Goal: Transaction & Acquisition: Purchase product/service

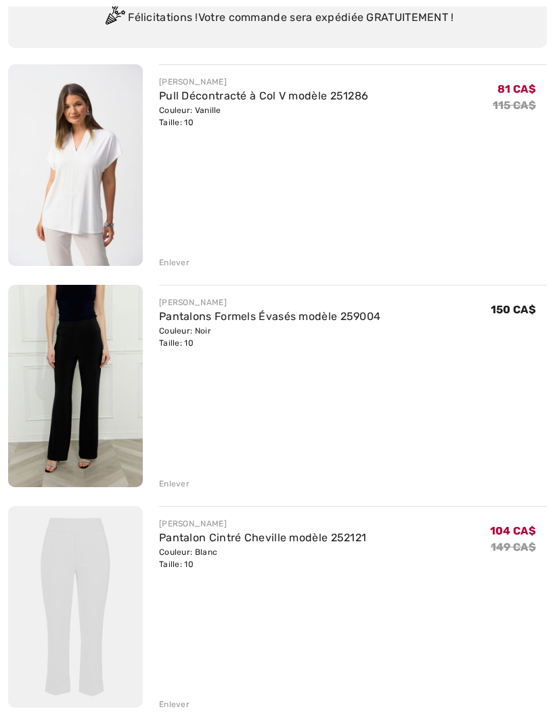
scroll to position [137, 0]
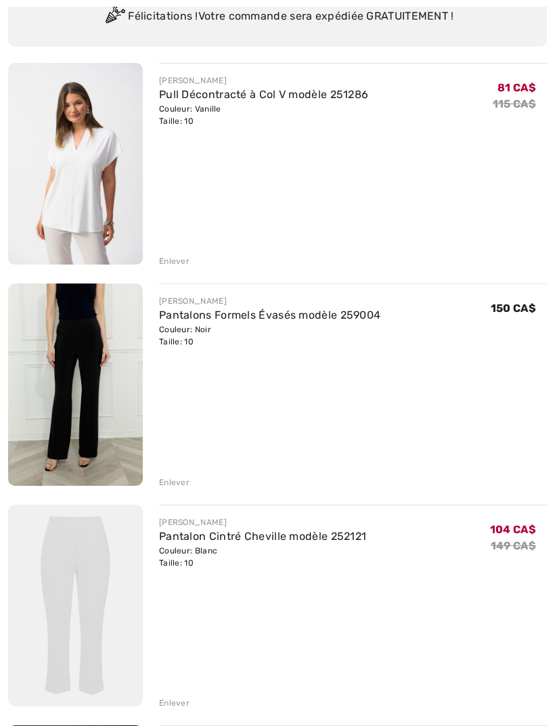
click at [536, 322] on div "150 CA$" at bounding box center [519, 321] width 56 height 53
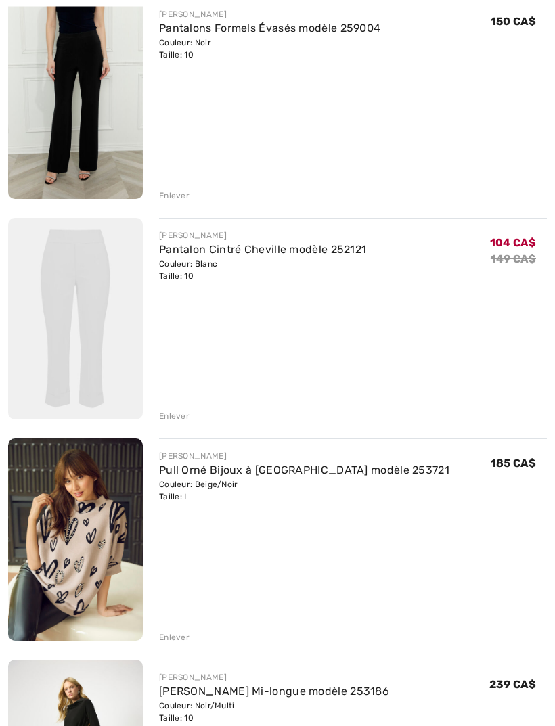
scroll to position [424, 0]
click at [60, 236] on img at bounding box center [75, 319] width 135 height 202
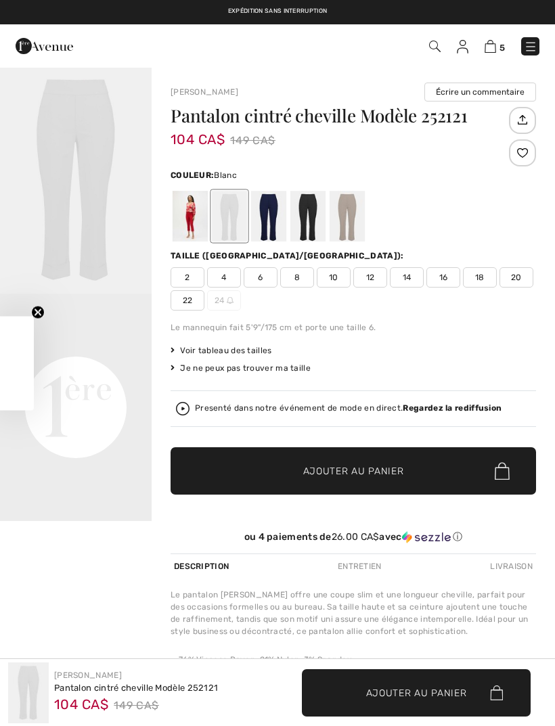
checkbox input "true"
click at [275, 219] on div at bounding box center [268, 216] width 35 height 51
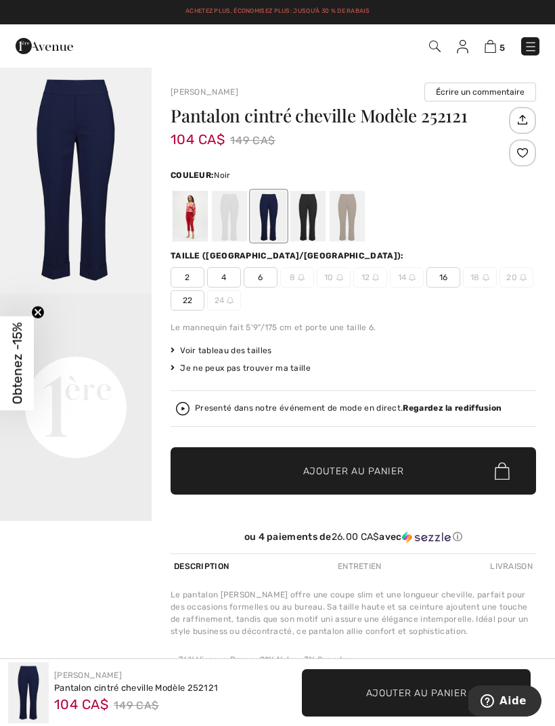
click at [310, 217] on div at bounding box center [307, 216] width 35 height 51
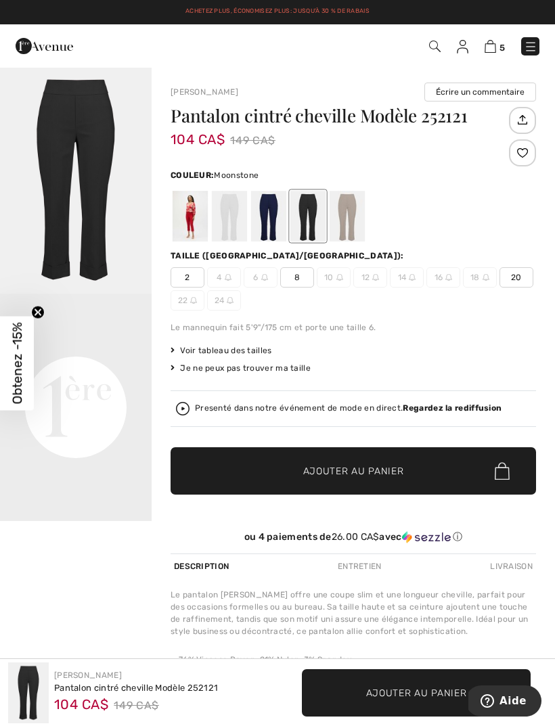
click at [356, 219] on div at bounding box center [347, 216] width 35 height 51
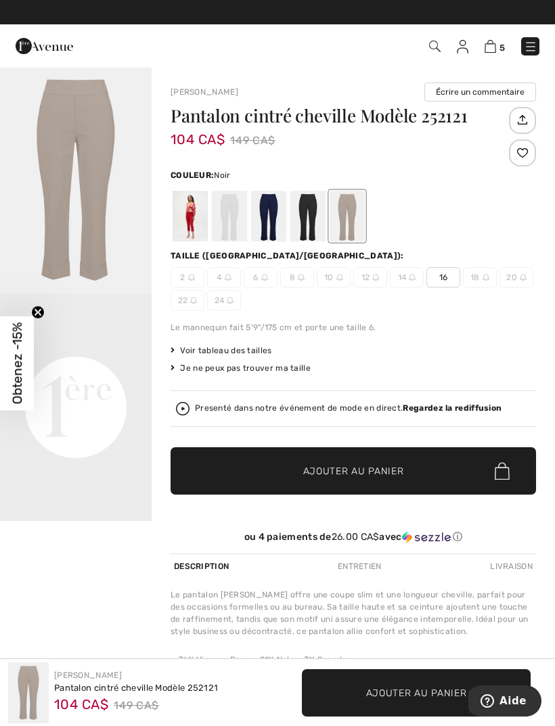
click at [321, 222] on div at bounding box center [307, 216] width 35 height 51
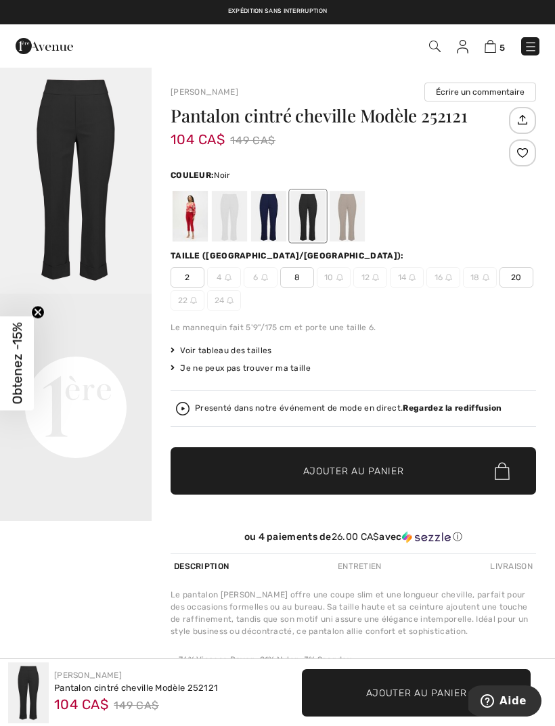
click at [276, 215] on div at bounding box center [268, 216] width 35 height 51
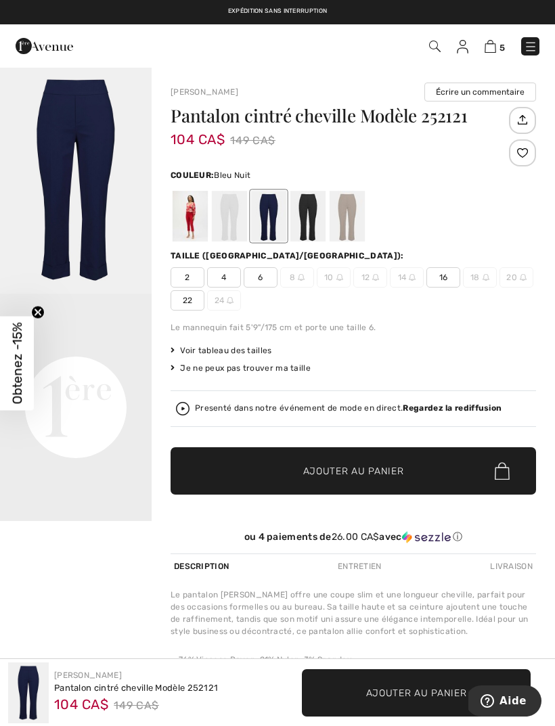
click at [238, 219] on div at bounding box center [229, 216] width 35 height 51
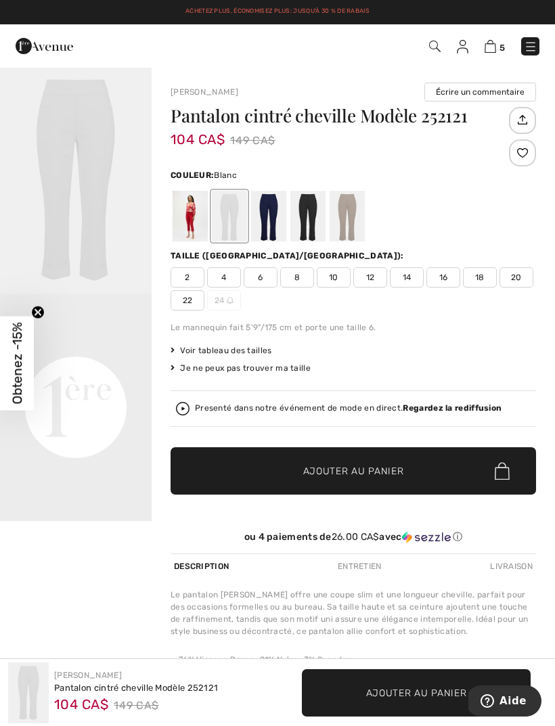
click at [496, 49] on img at bounding box center [491, 46] width 12 height 13
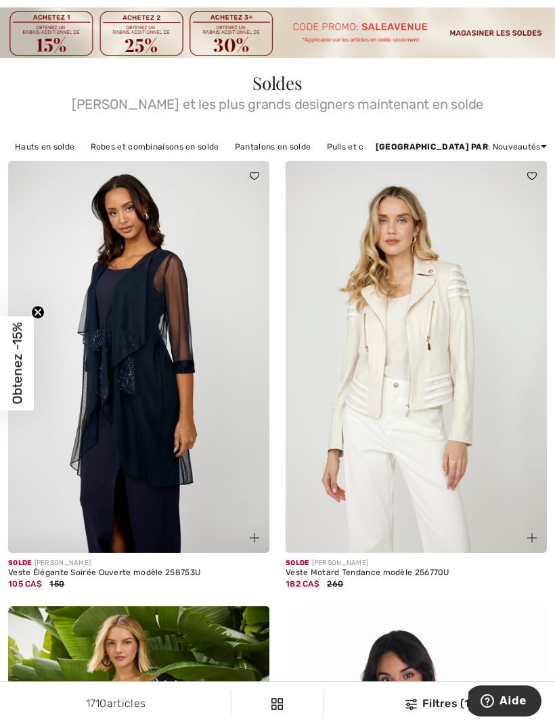
scroll to position [65, 0]
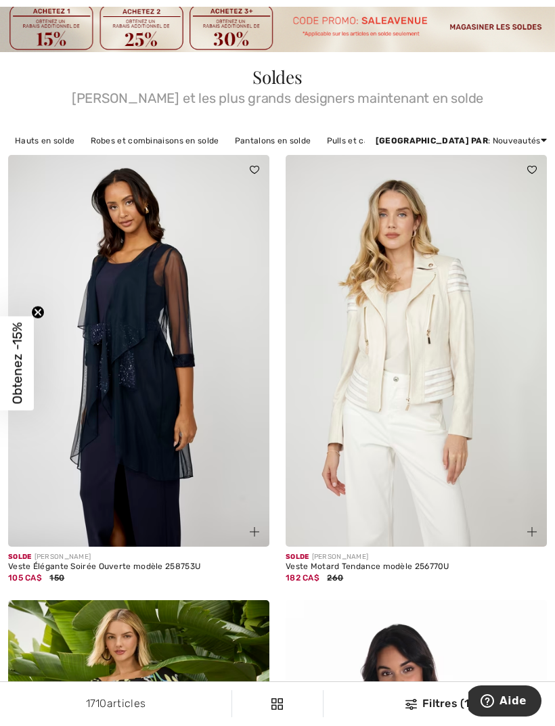
click at [155, 336] on img at bounding box center [138, 351] width 261 height 392
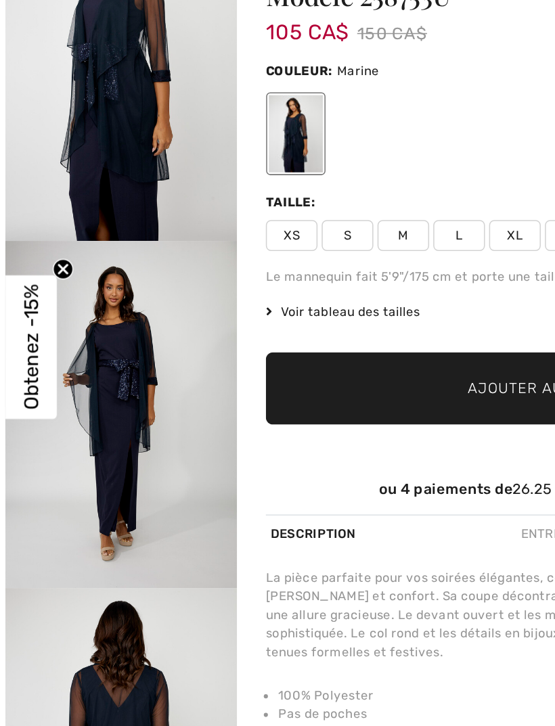
scroll to position [2, 0]
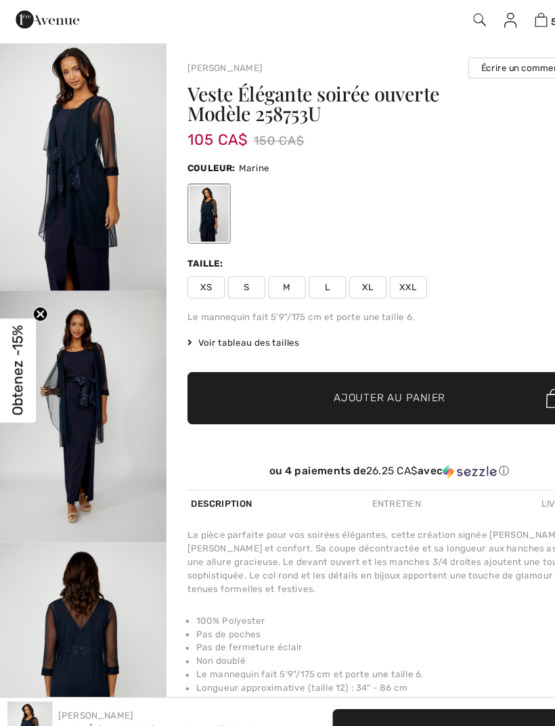
click at [483, 309] on div "Le mannequin fait 5'9"/175 cm et porte une taille 6." at bounding box center [354, 315] width 366 height 12
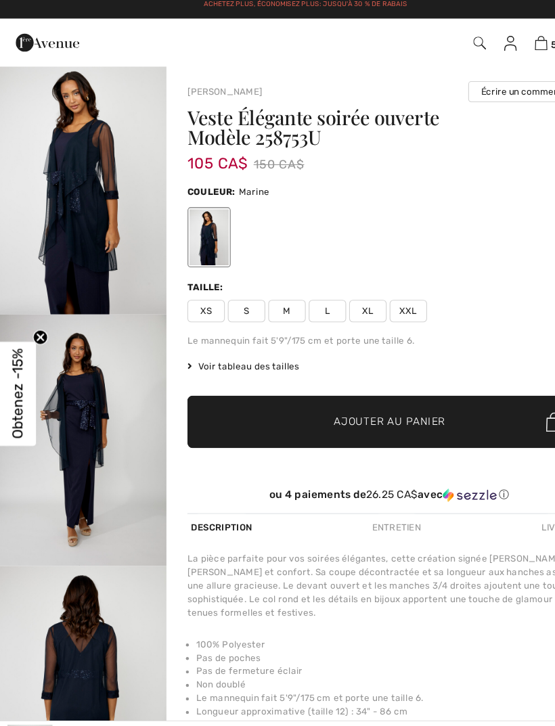
scroll to position [0, 0]
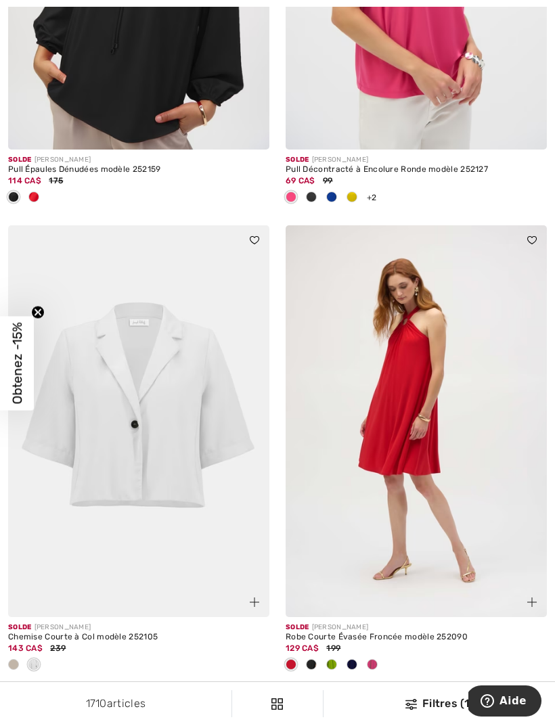
scroll to position [8137, 0]
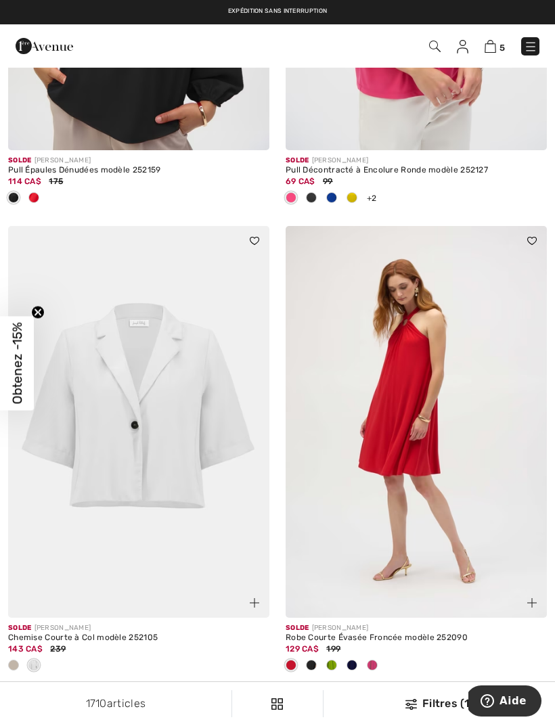
click at [96, 439] on img at bounding box center [138, 422] width 261 height 392
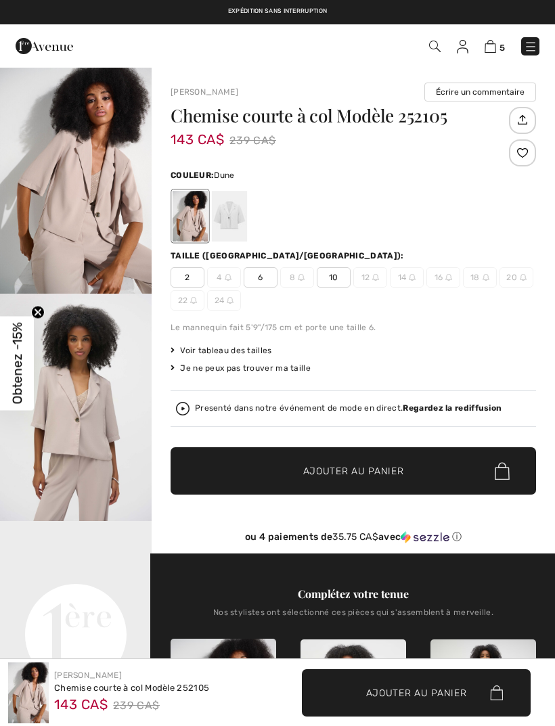
checkbox input "true"
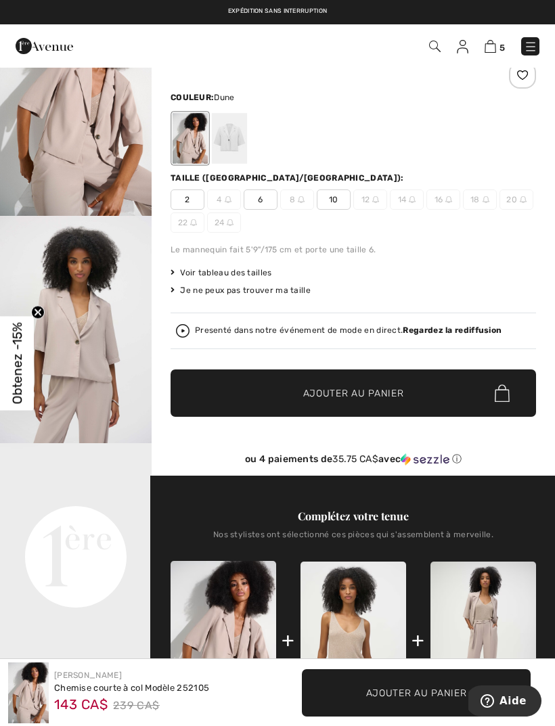
scroll to position [72, 0]
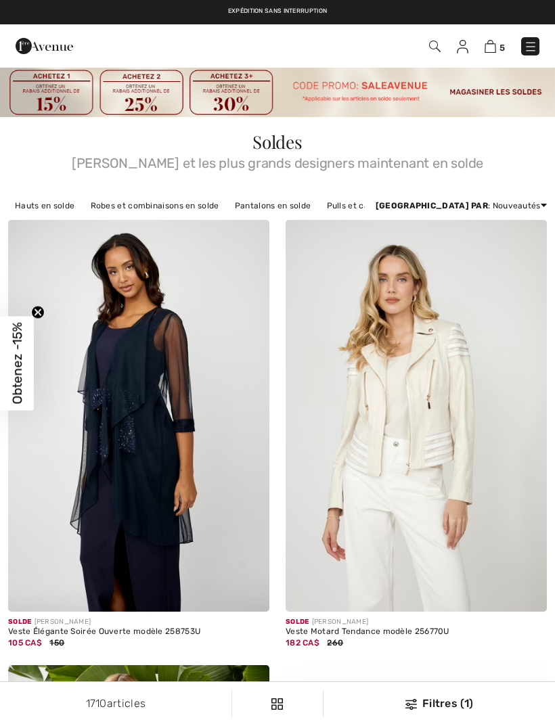
scroll to position [8180, 0]
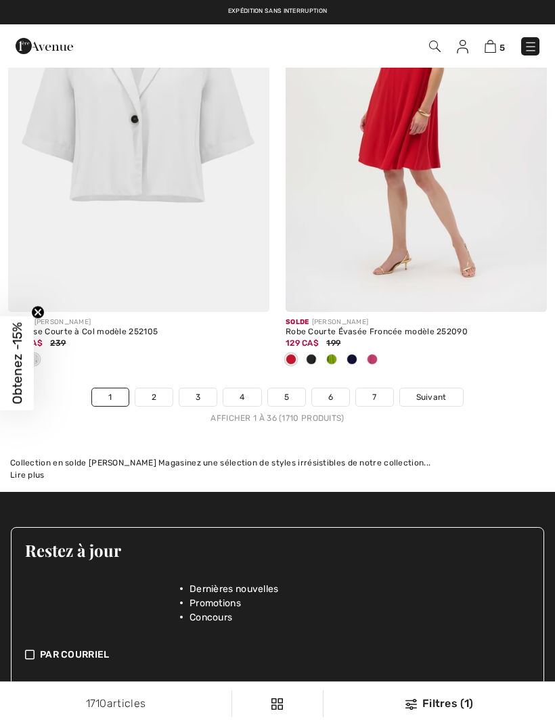
checkbox input "true"
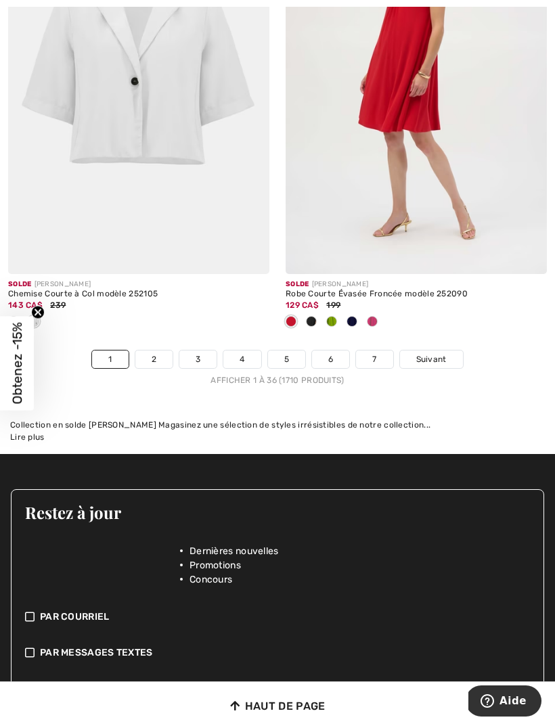
scroll to position [8360, 0]
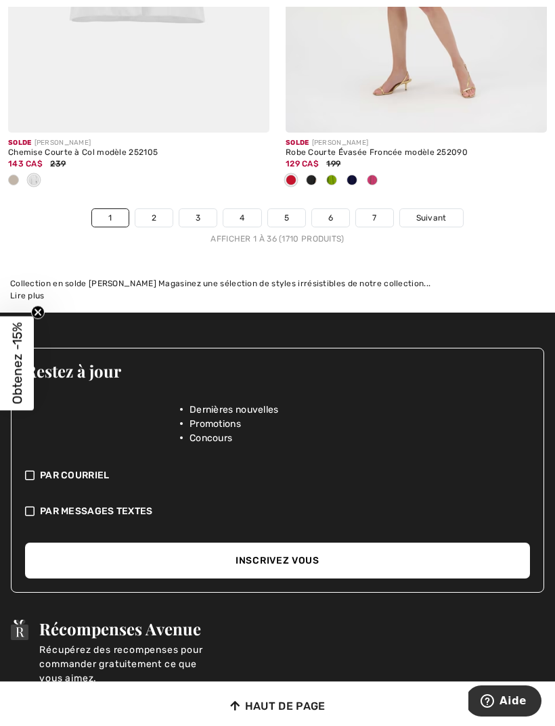
click at [451, 209] on link "Suivant" at bounding box center [431, 218] width 63 height 18
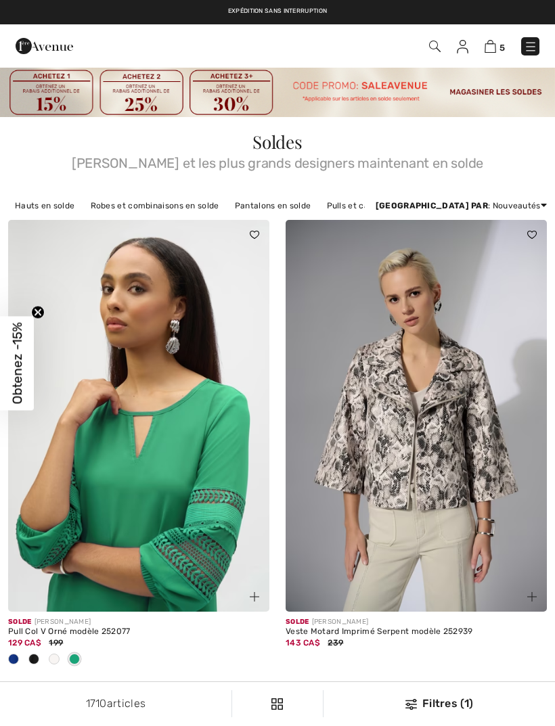
checkbox input "true"
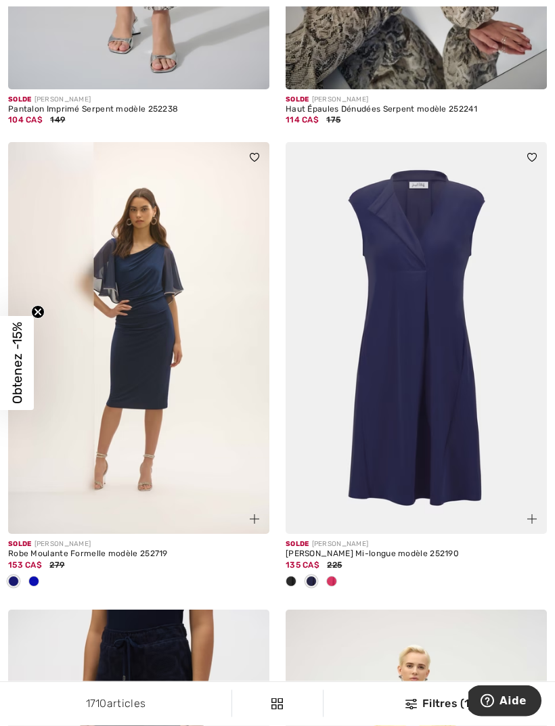
scroll to position [1452, 0]
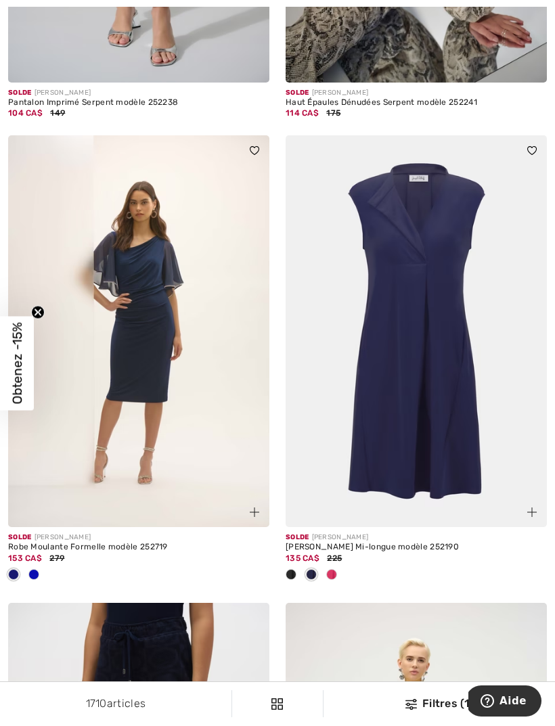
click at [473, 368] on img at bounding box center [416, 331] width 261 height 392
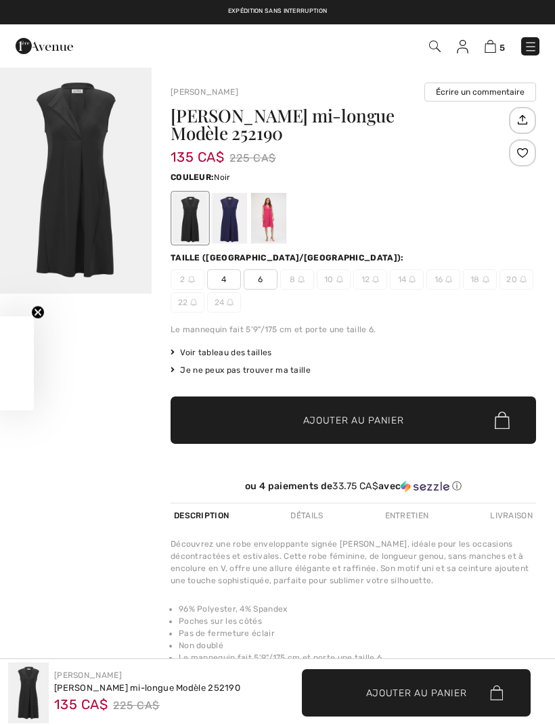
checkbox input "true"
click at [268, 224] on div at bounding box center [268, 218] width 35 height 51
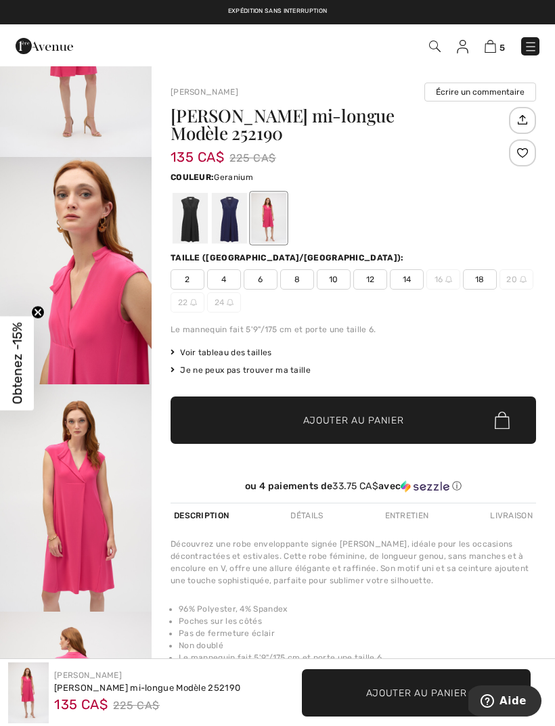
scroll to position [141, 0]
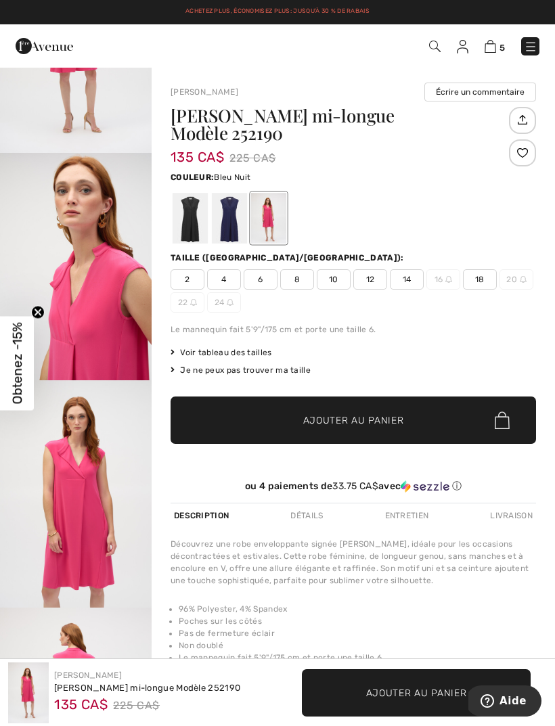
click at [230, 232] on div at bounding box center [229, 218] width 35 height 51
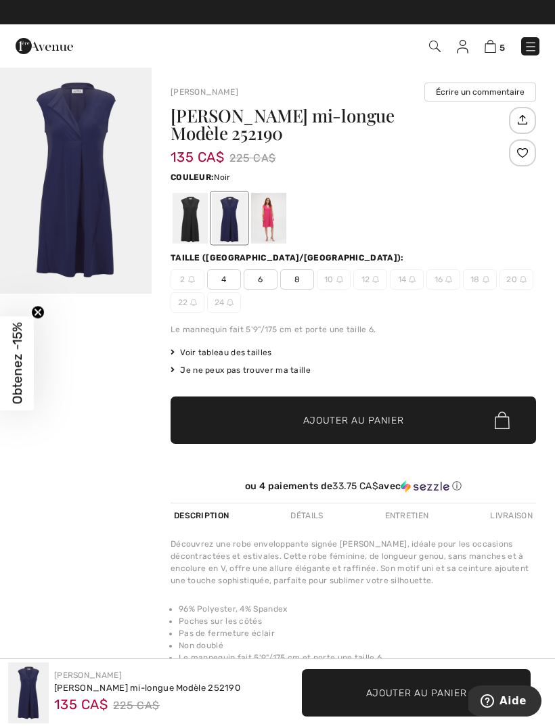
click at [195, 228] on div at bounding box center [190, 218] width 35 height 51
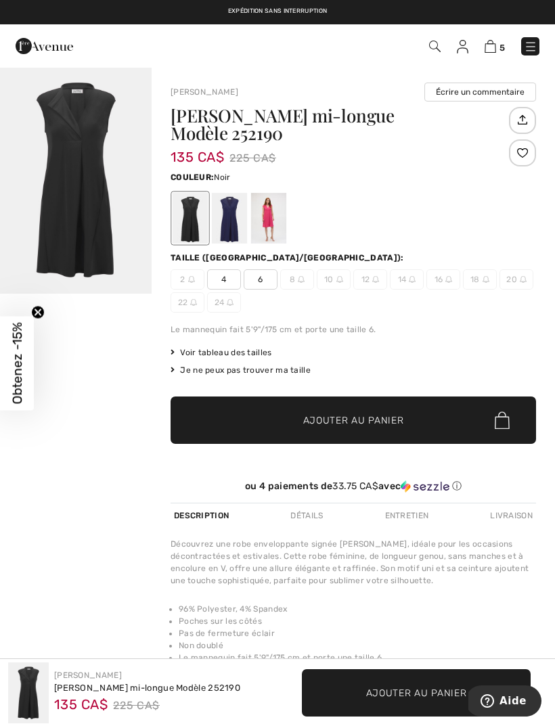
click at [194, 233] on div at bounding box center [190, 218] width 35 height 51
click at [235, 233] on div at bounding box center [229, 218] width 35 height 51
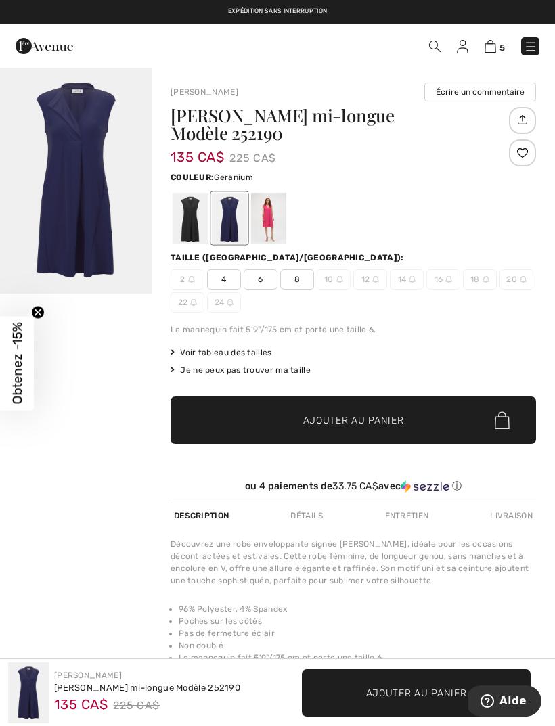
click at [276, 233] on div at bounding box center [268, 218] width 35 height 51
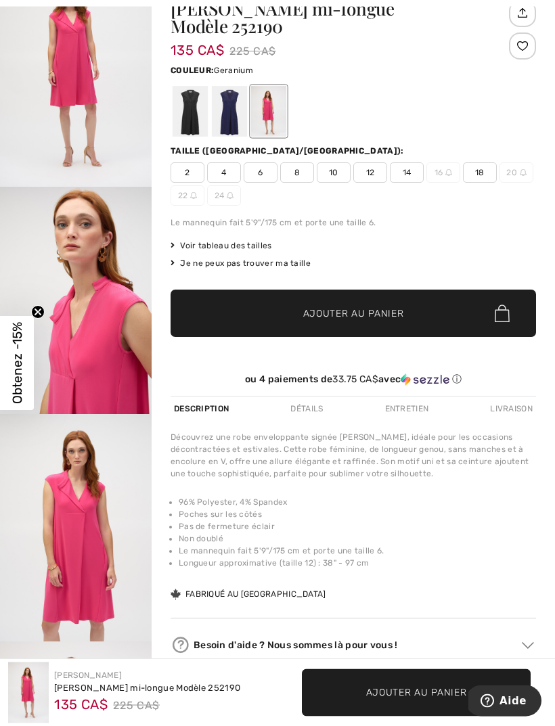
scroll to position [107, 0]
click at [236, 122] on div at bounding box center [229, 111] width 35 height 51
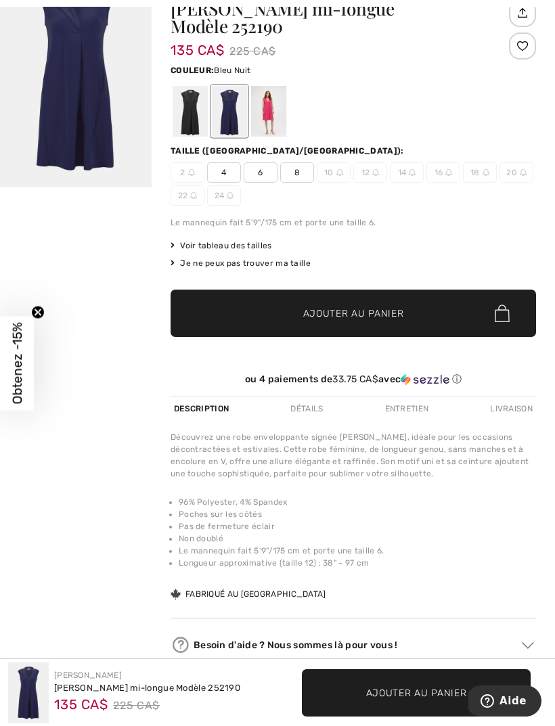
click at [304, 173] on span "8" at bounding box center [297, 172] width 34 height 20
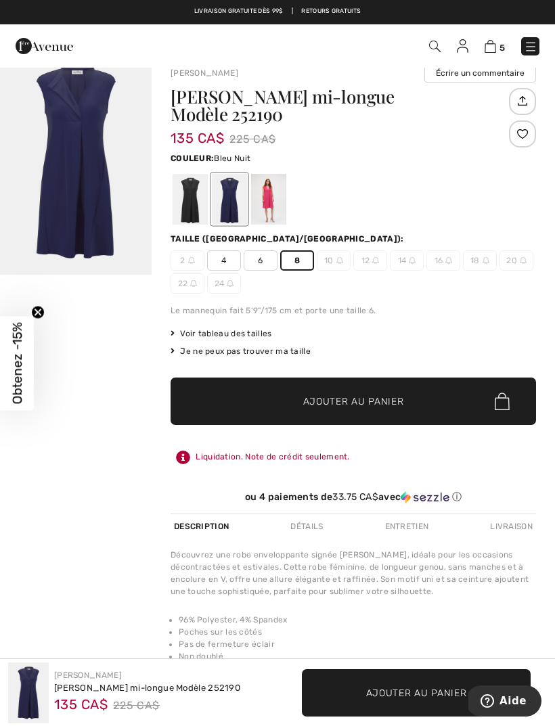
scroll to position [0, 0]
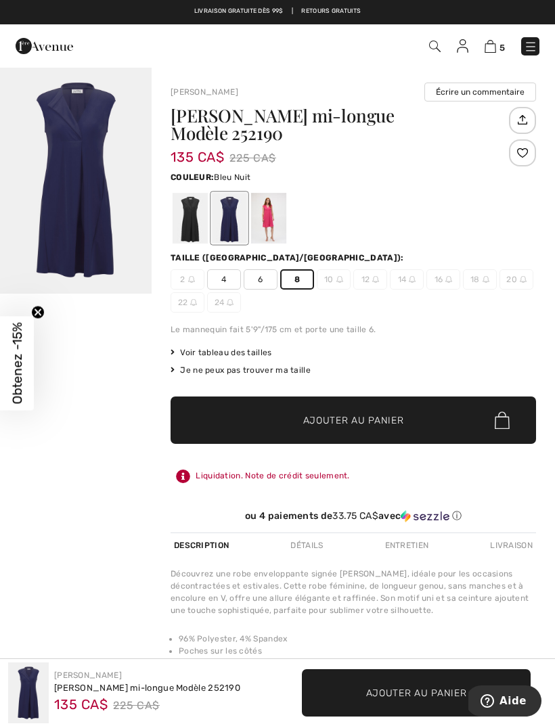
click at [532, 340] on div "Robe portefeuille mi-longue Modèle 252190 135 CA$ 225 CA$ Couleur: Bleu Nuit Ta…" at bounding box center [354, 320] width 366 height 426
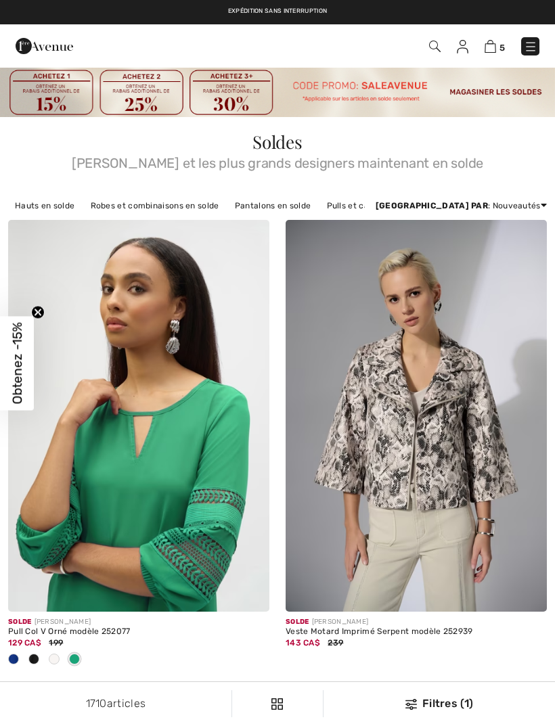
scroll to position [1496, 0]
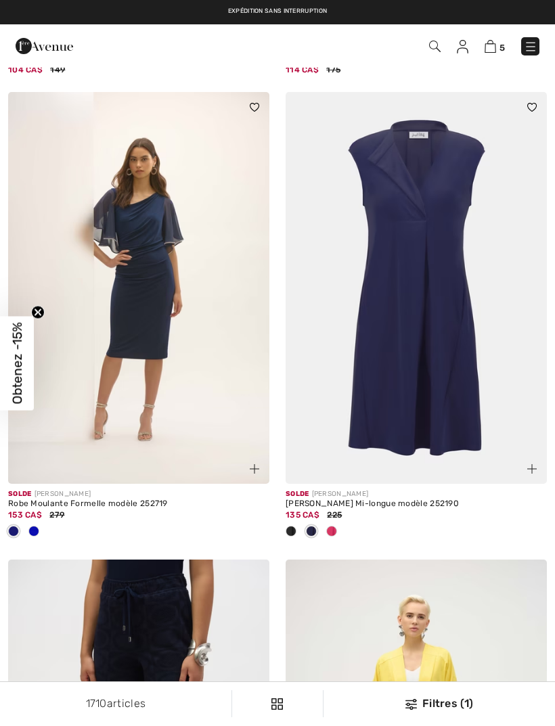
checkbox input "true"
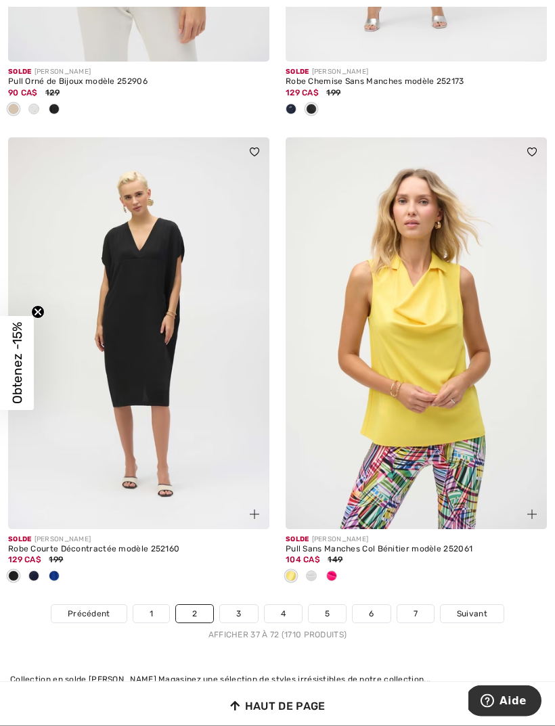
scroll to position [8459, 0]
click at [478, 608] on span "Suivant" at bounding box center [472, 614] width 30 height 12
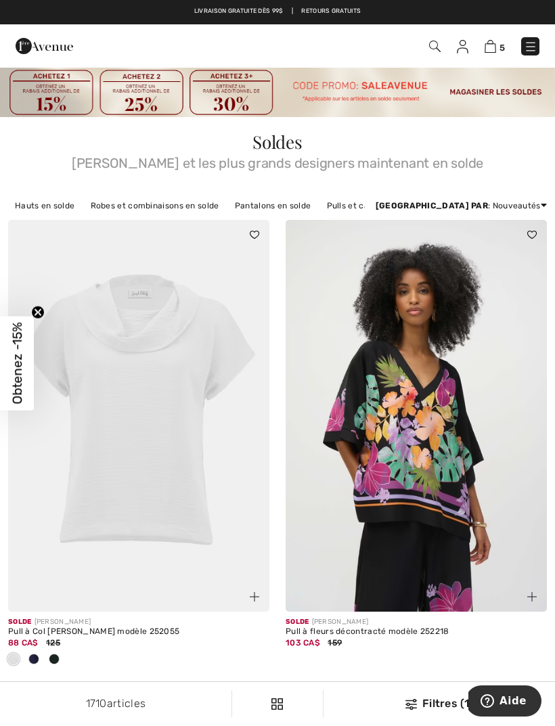
click at [192, 464] on img at bounding box center [138, 416] width 261 height 392
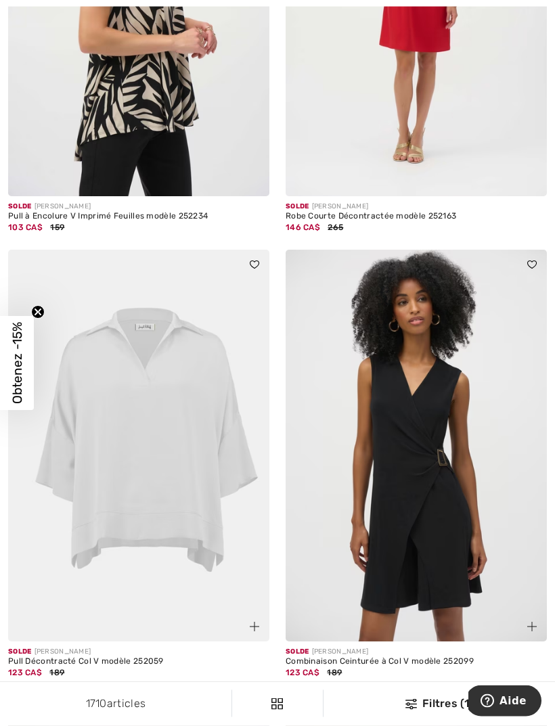
scroll to position [7791, 0]
click at [525, 420] on img at bounding box center [416, 445] width 261 height 392
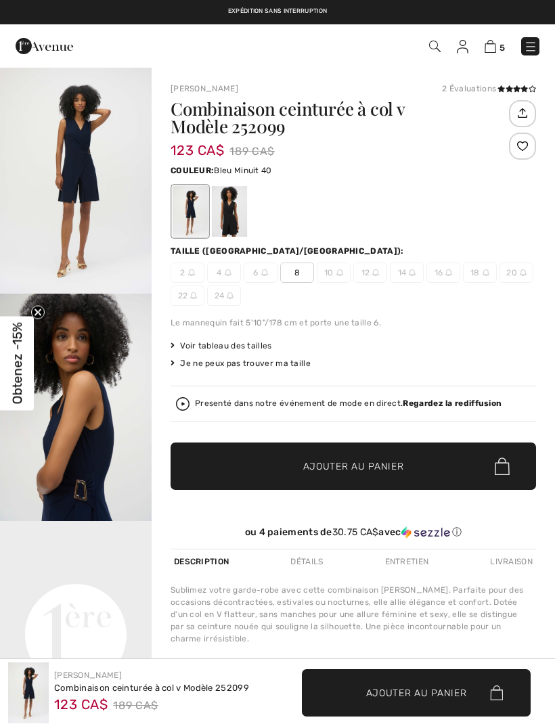
checkbox input "true"
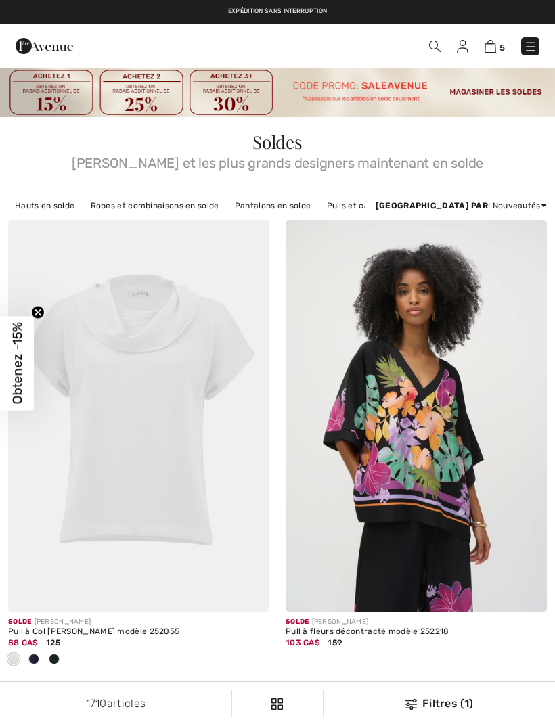
checkbox input "true"
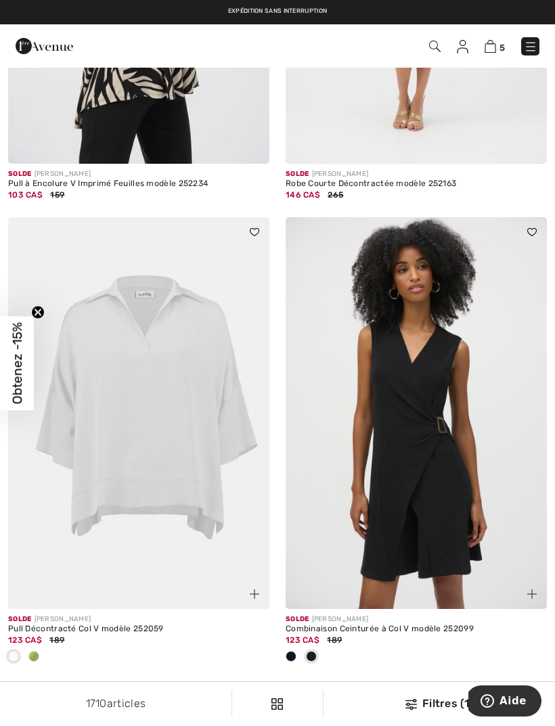
click at [181, 403] on img at bounding box center [138, 413] width 261 height 392
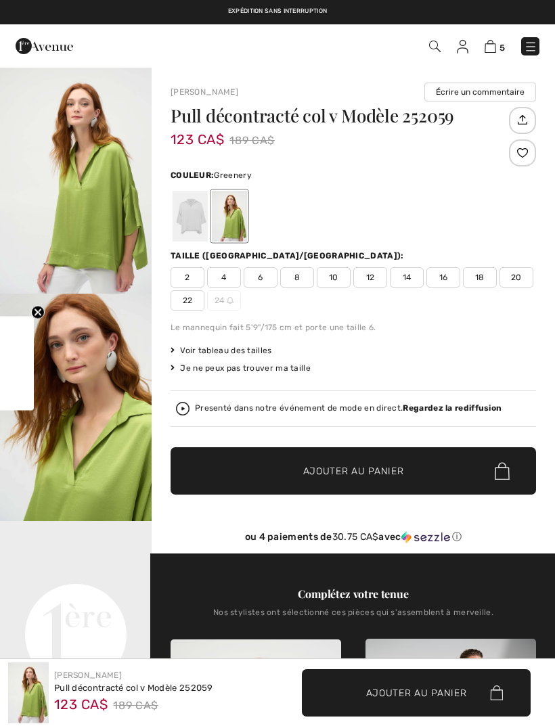
checkbox input "true"
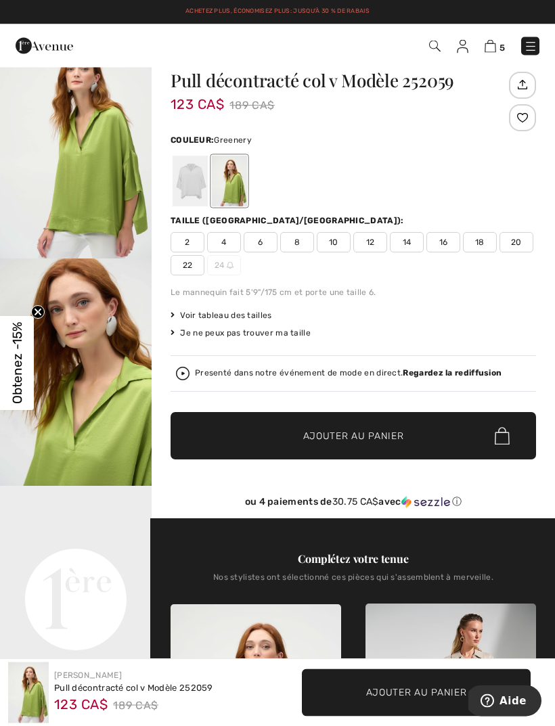
scroll to position [22, 0]
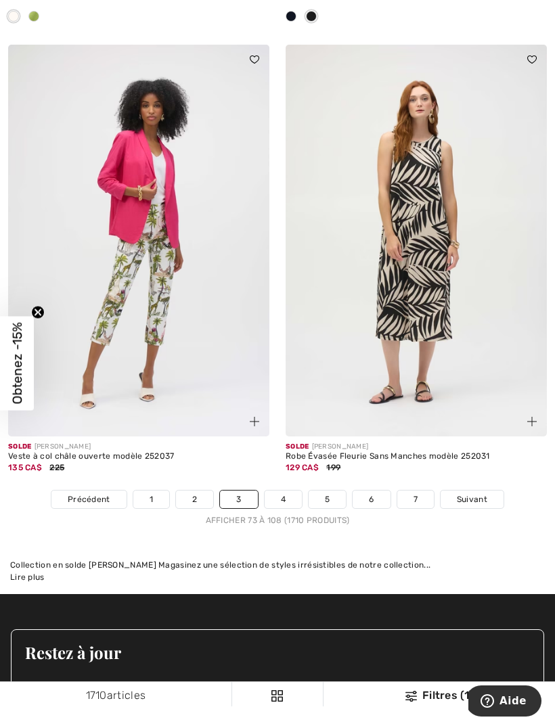
scroll to position [8251, 0]
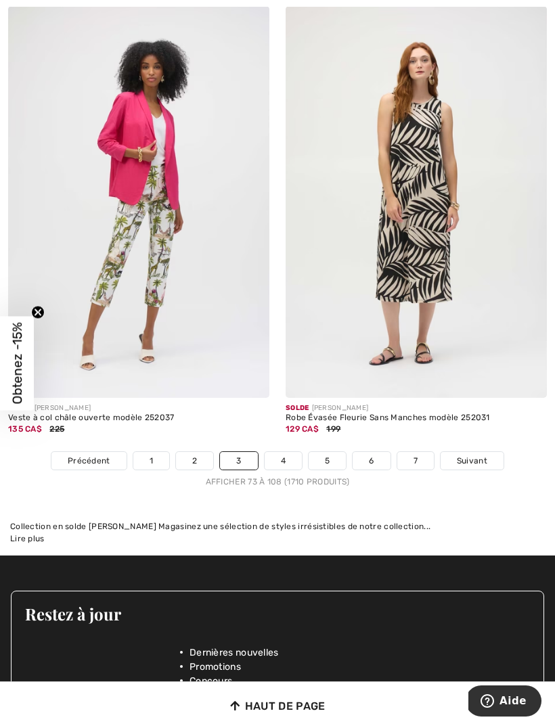
click at [486, 455] on span "Suivant" at bounding box center [472, 461] width 30 height 12
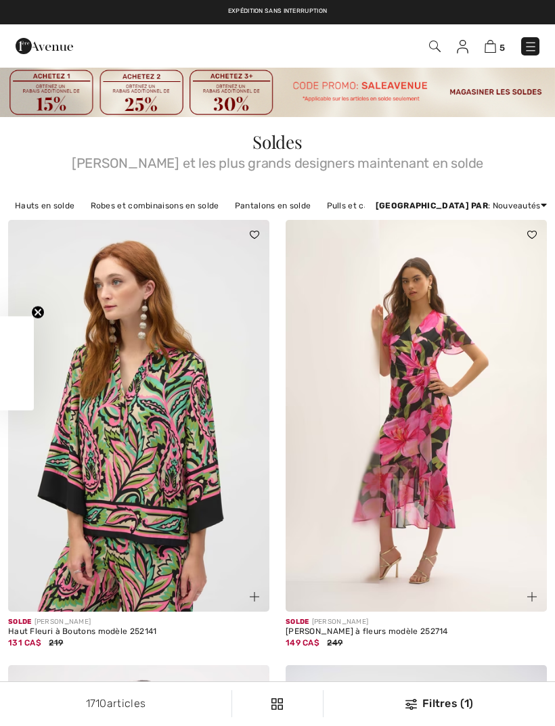
checkbox input "true"
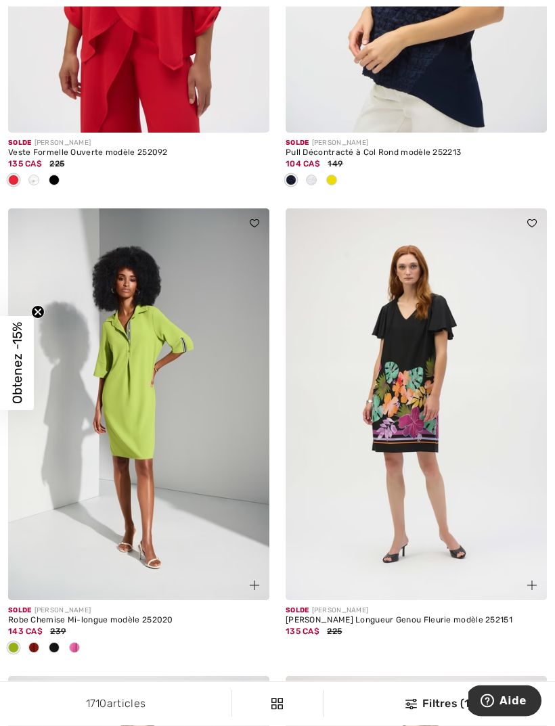
scroll to position [925, 0]
click at [129, 410] on img at bounding box center [138, 405] width 261 height 392
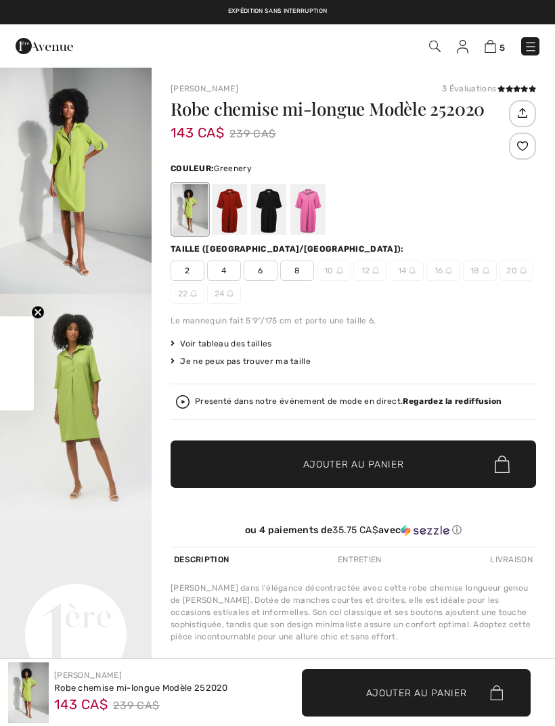
checkbox input "true"
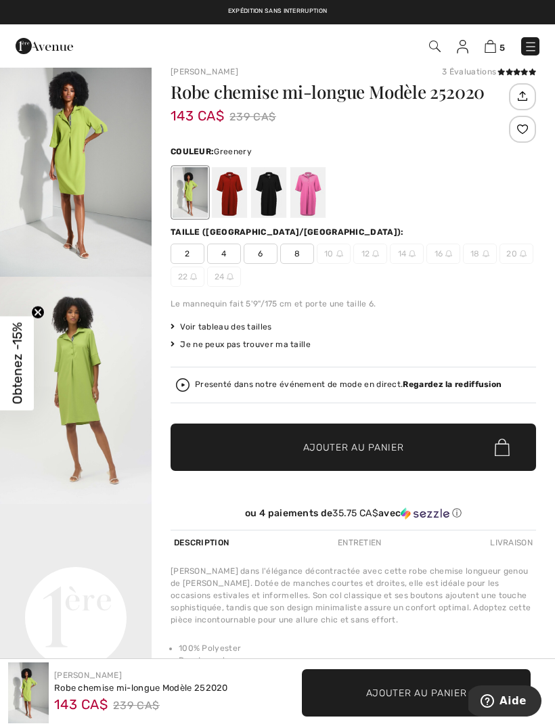
scroll to position [18, 0]
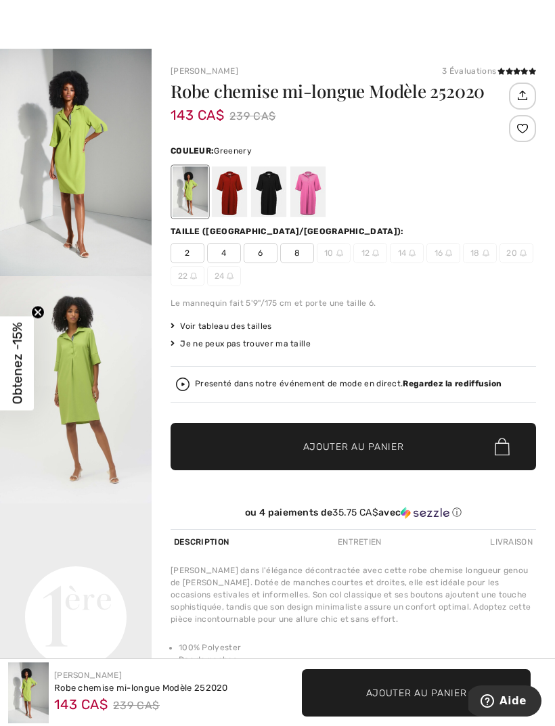
click at [236, 195] on div at bounding box center [229, 192] width 35 height 51
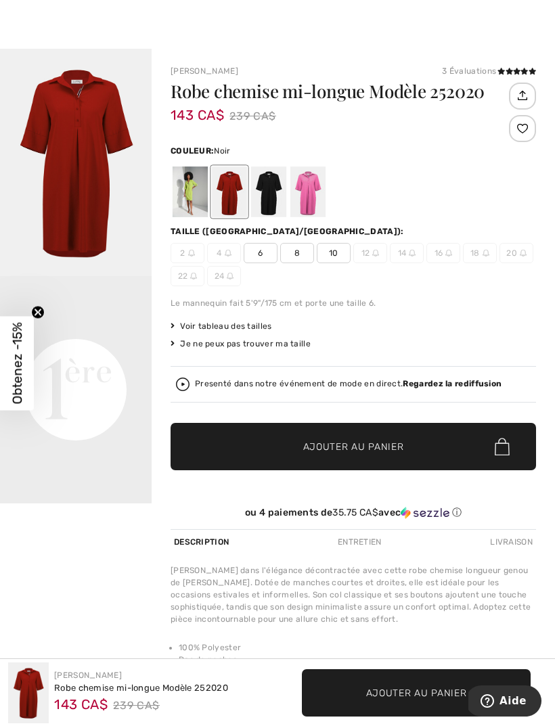
click at [274, 194] on div at bounding box center [268, 192] width 35 height 51
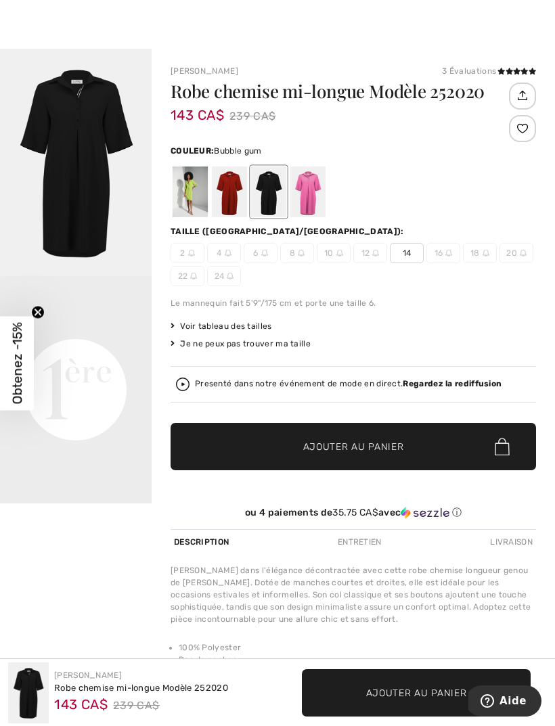
click at [312, 192] on div at bounding box center [307, 192] width 35 height 51
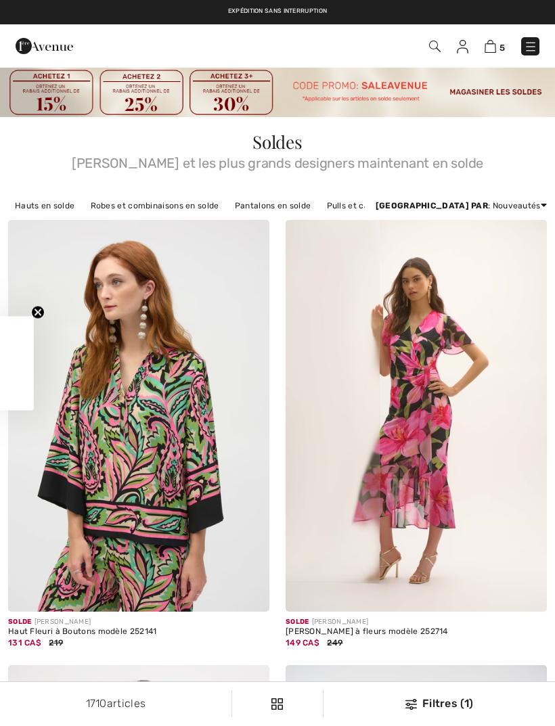
checkbox input "true"
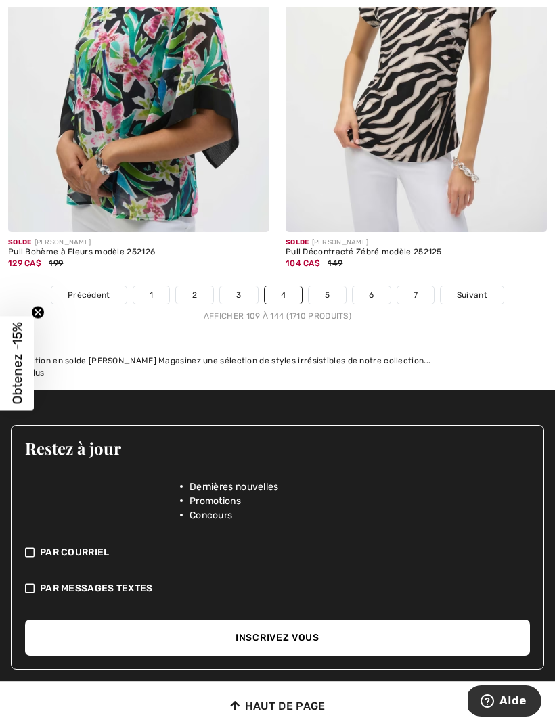
scroll to position [8568, 0]
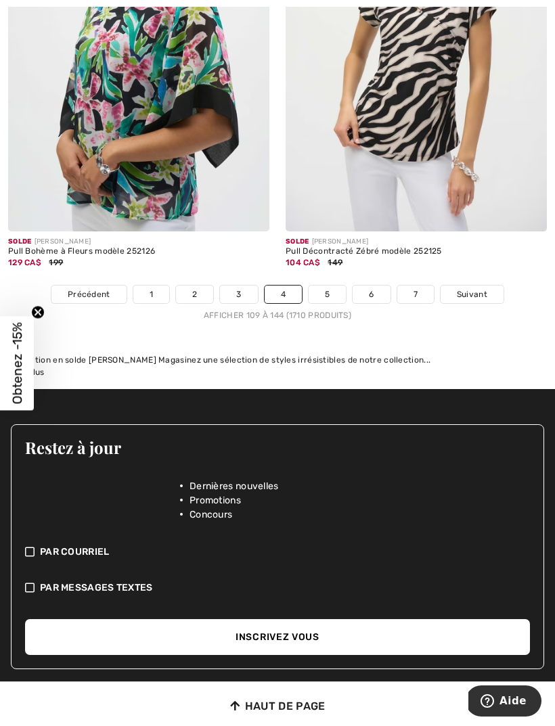
click at [483, 288] on span "Suivant" at bounding box center [472, 294] width 30 height 12
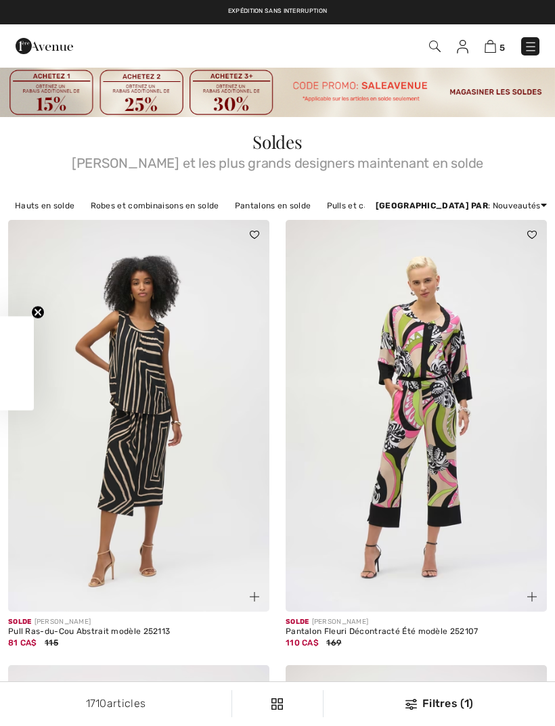
checkbox input "true"
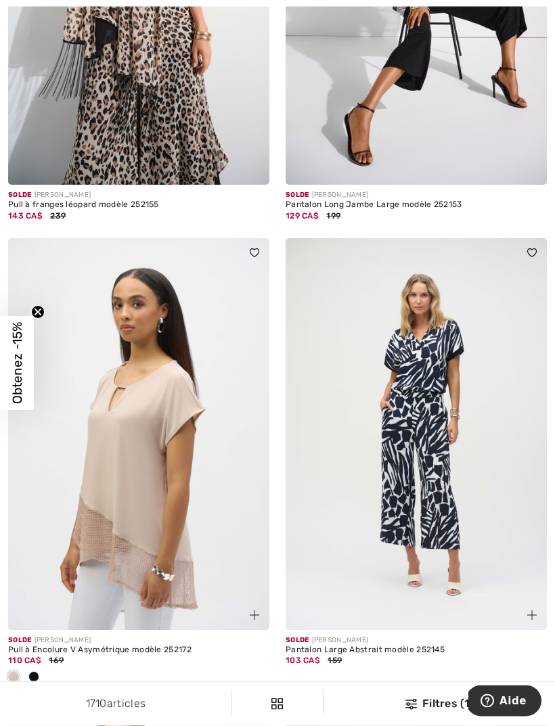
scroll to position [6036, 0]
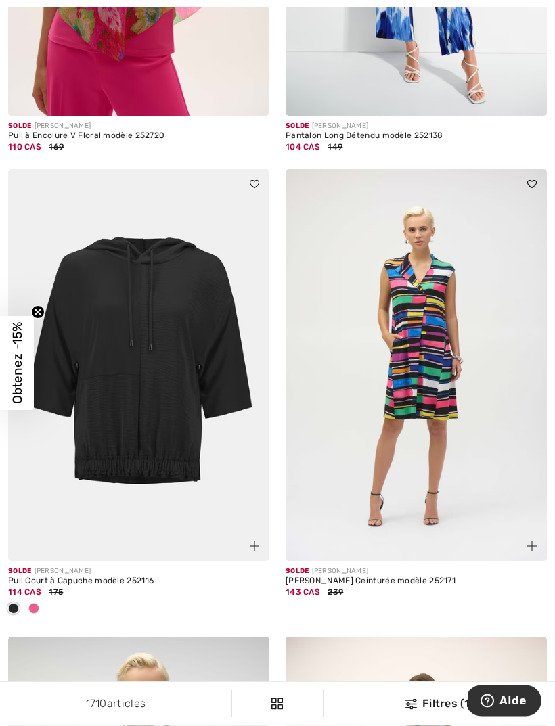
click at [513, 429] on img at bounding box center [416, 366] width 261 height 392
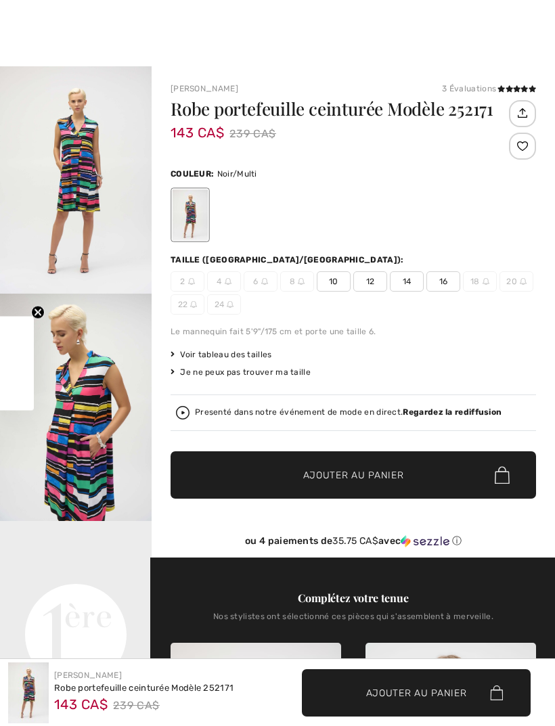
checkbox input "true"
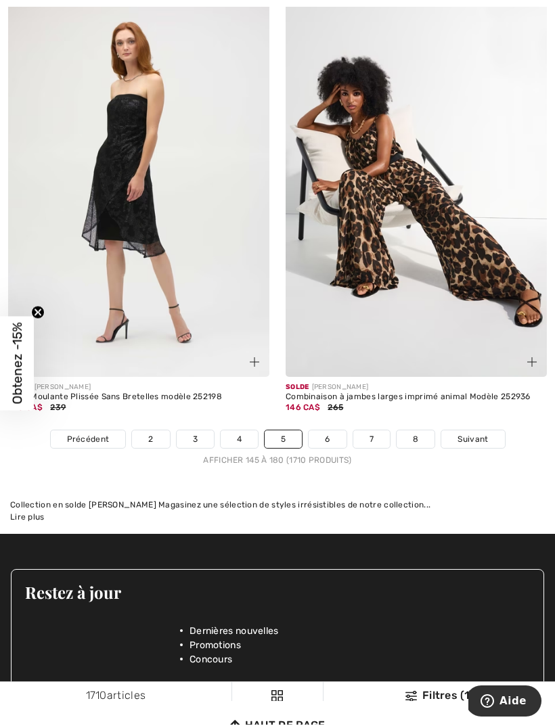
scroll to position [8400, 0]
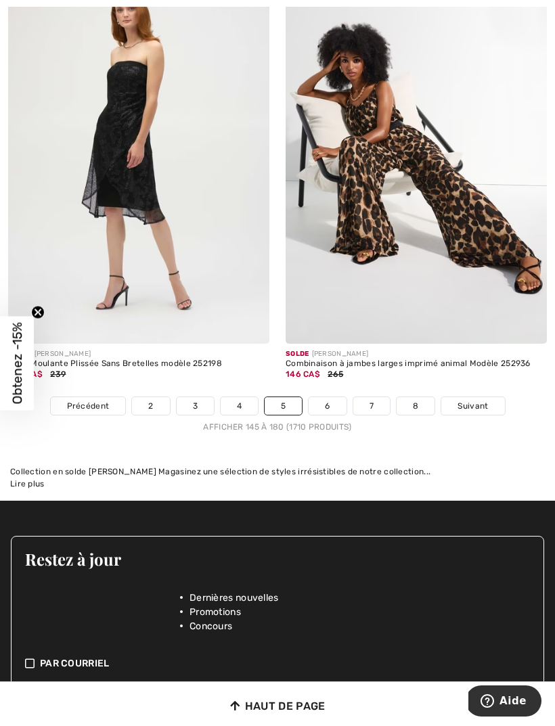
click at [483, 400] on span "Suivant" at bounding box center [473, 406] width 30 height 12
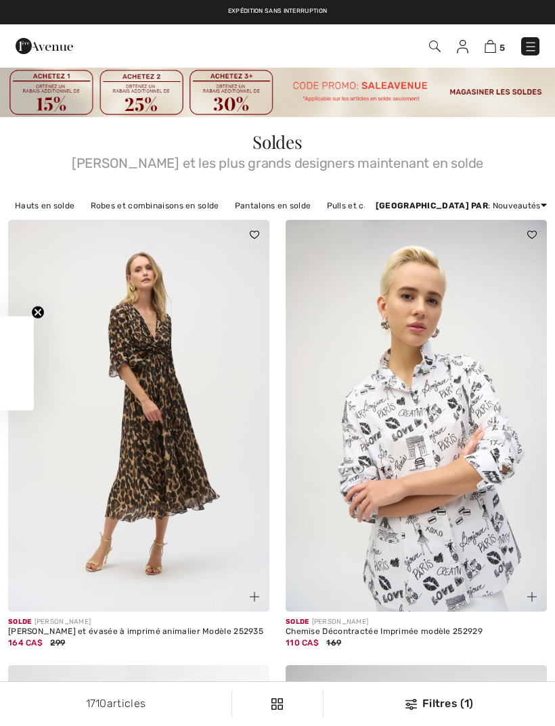
checkbox input "true"
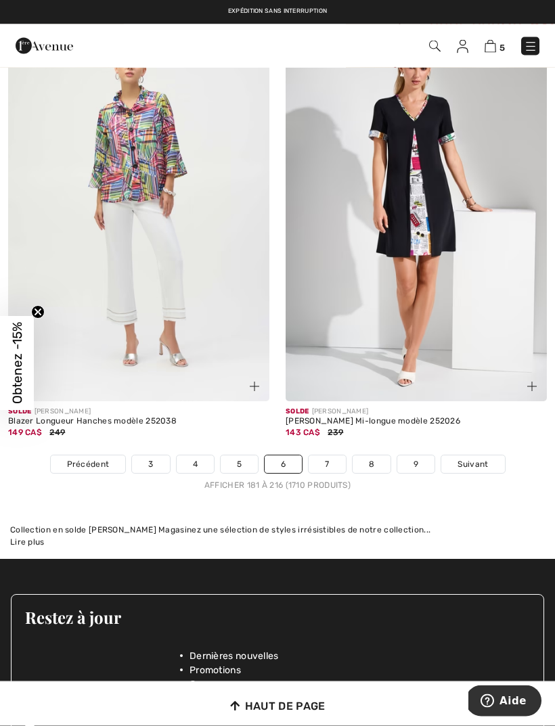
scroll to position [8231, 0]
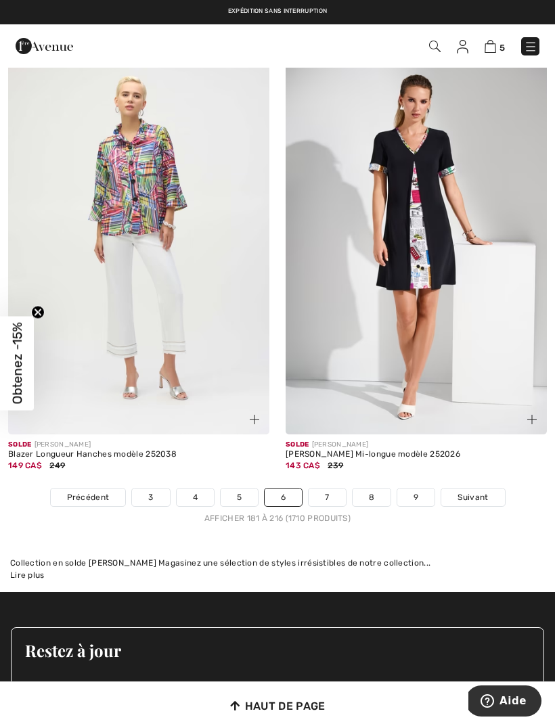
click at [334, 489] on link "7" at bounding box center [327, 498] width 37 height 18
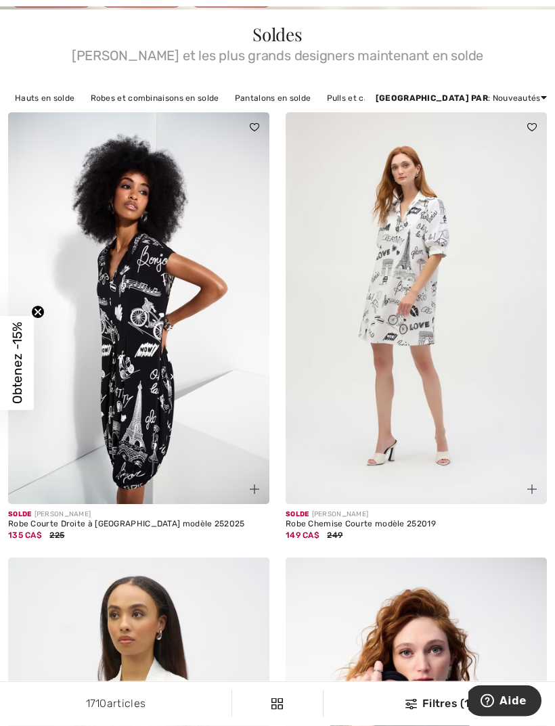
scroll to position [119, 0]
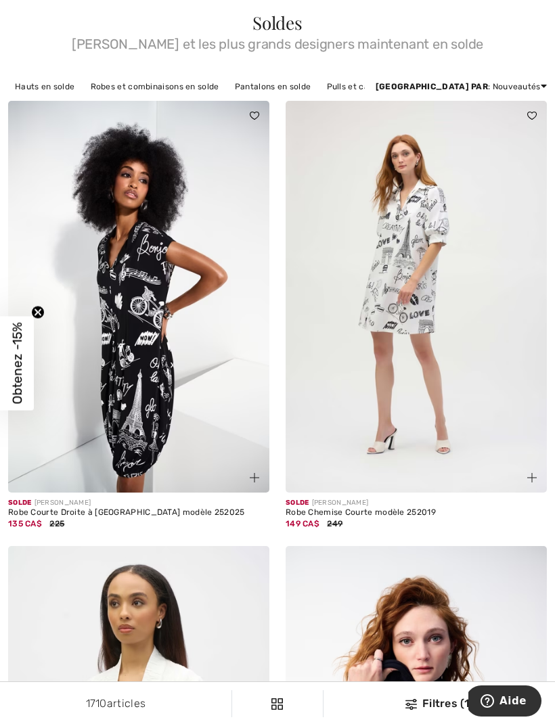
click at [170, 361] on img at bounding box center [138, 297] width 261 height 392
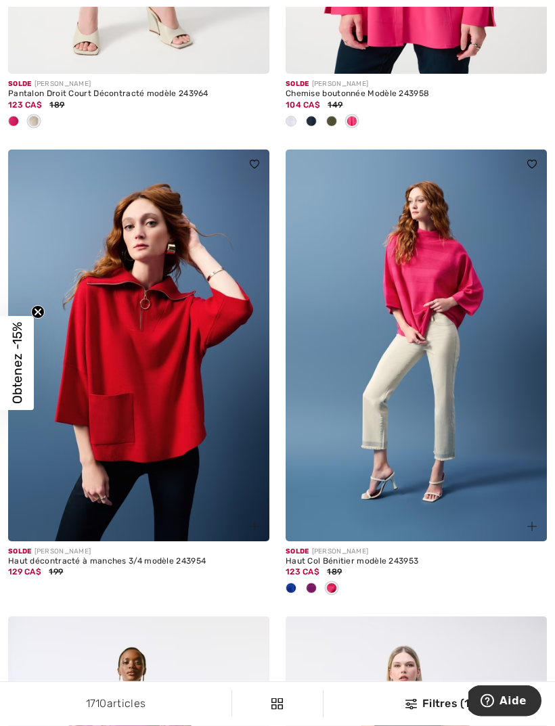
scroll to position [1429, 0]
click at [173, 377] on img at bounding box center [138, 346] width 261 height 392
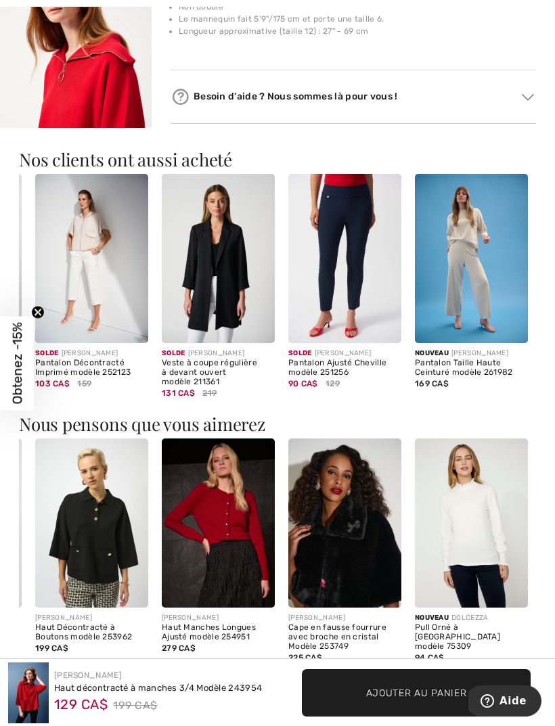
scroll to position [0, 242]
click at [486, 302] on img at bounding box center [471, 259] width 113 height 170
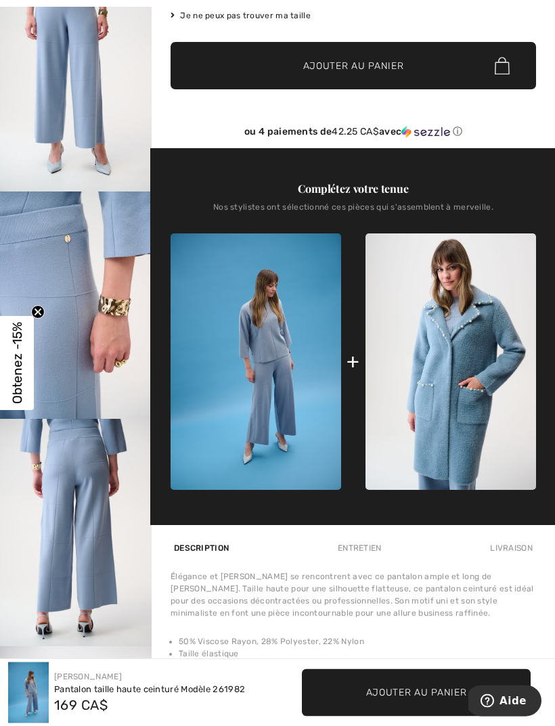
scroll to position [330, 0]
